Goal: Information Seeking & Learning: Learn about a topic

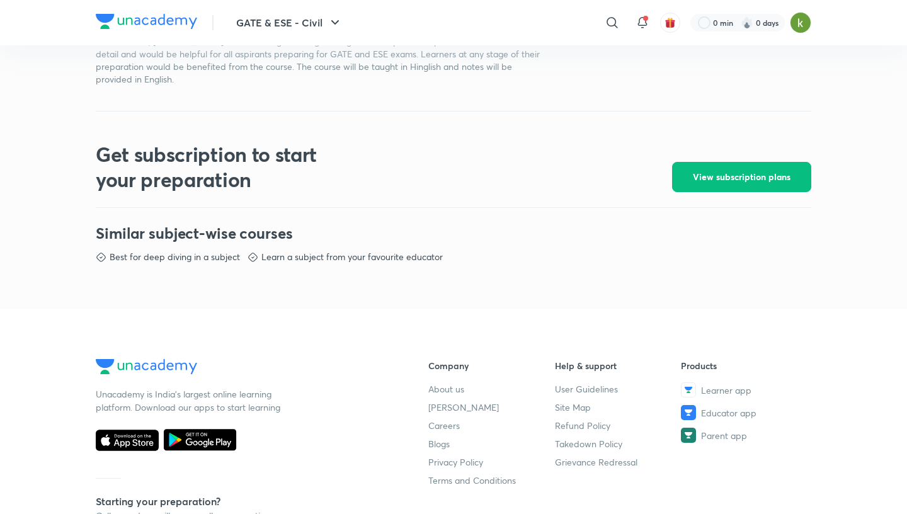
scroll to position [695, 0]
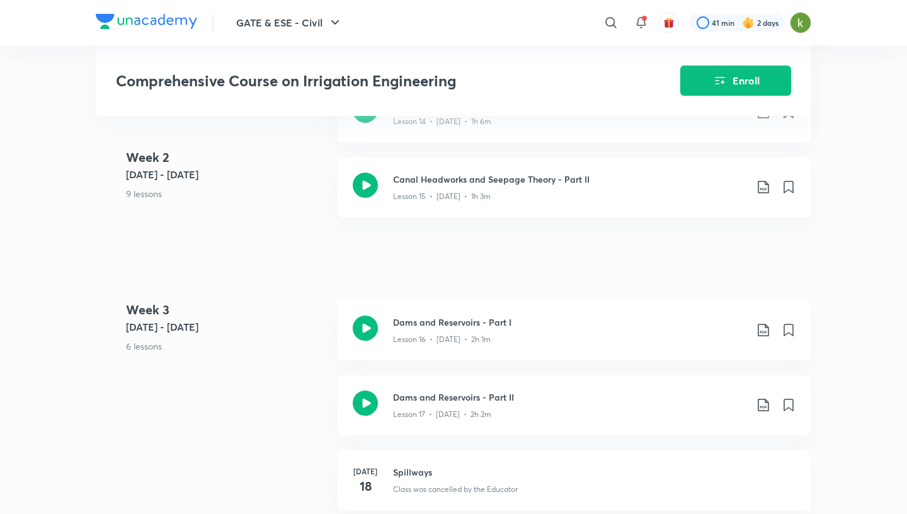
scroll to position [1771, 0]
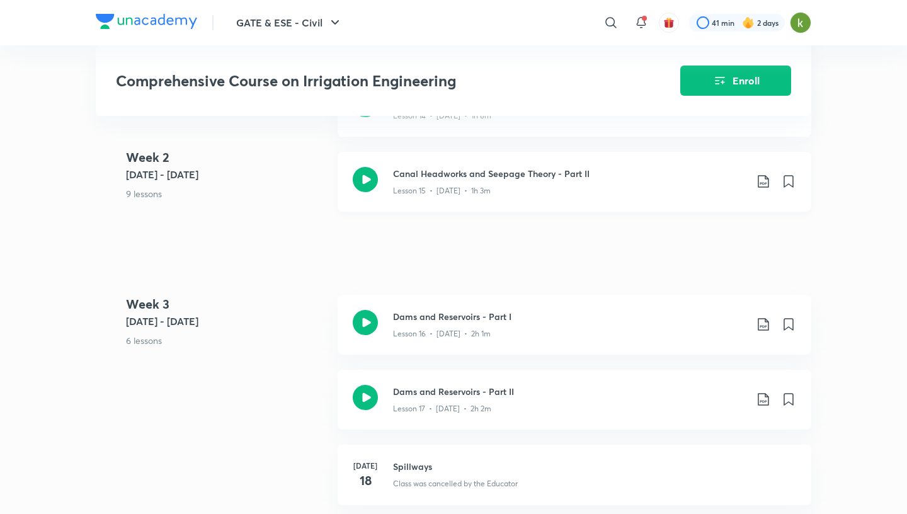
click at [372, 180] on icon at bounding box center [365, 179] width 25 height 25
